Goal: Information Seeking & Learning: Learn about a topic

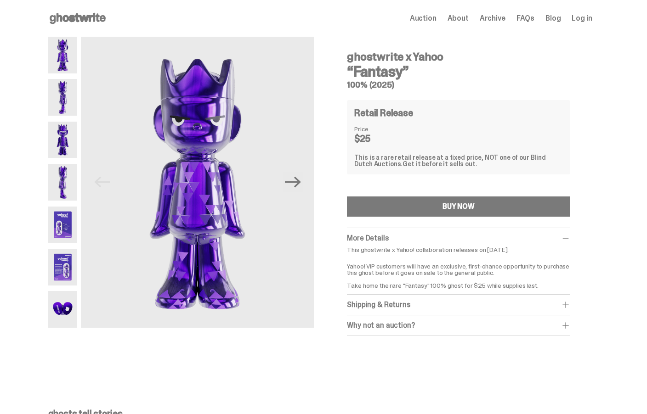
click at [56, 105] on img at bounding box center [62, 97] width 29 height 37
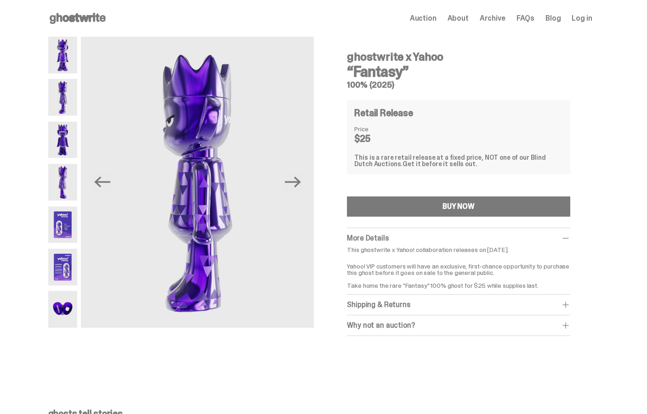
click at [65, 141] on img at bounding box center [62, 140] width 29 height 37
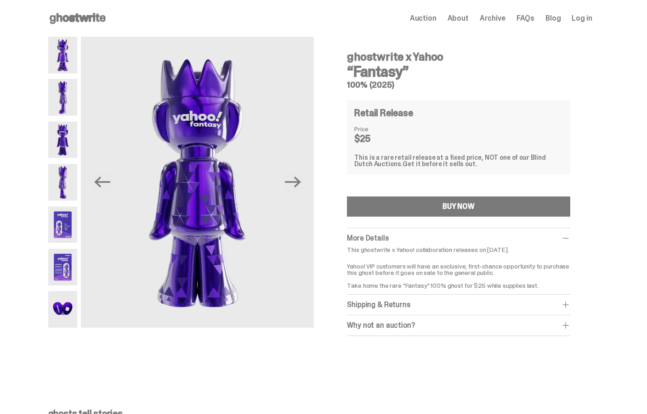
click at [67, 169] on img at bounding box center [62, 182] width 29 height 37
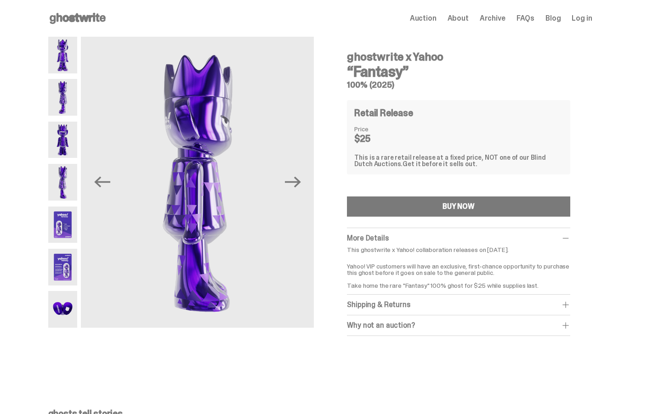
click at [65, 228] on img at bounding box center [62, 225] width 29 height 37
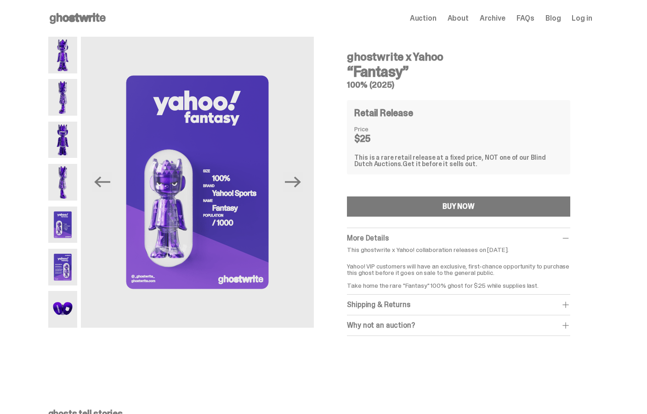
click at [65, 302] on img at bounding box center [62, 309] width 29 height 37
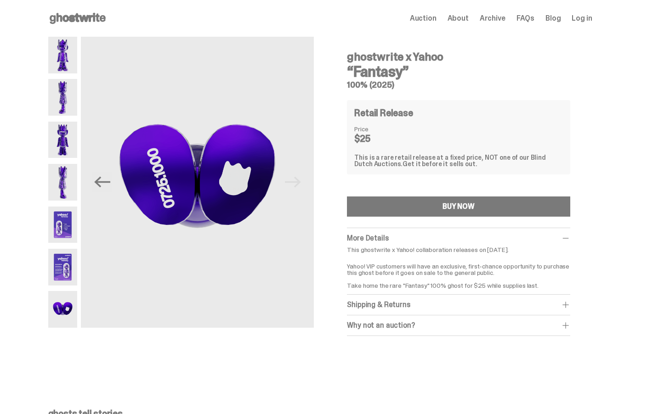
click at [60, 265] on img at bounding box center [62, 267] width 29 height 37
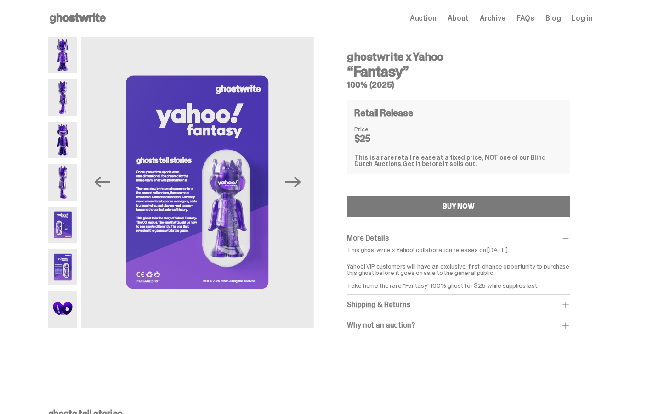
click at [60, 229] on img at bounding box center [62, 225] width 29 height 37
